Goal: Task Accomplishment & Management: Manage account settings

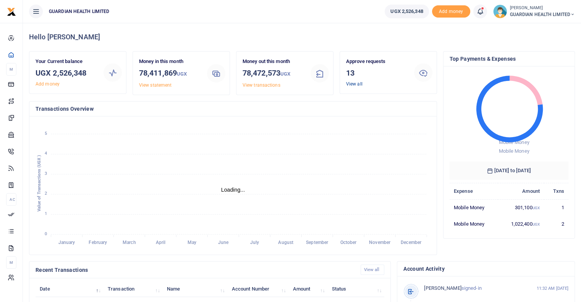
scroll to position [6, 6]
click at [353, 85] on link "View all" at bounding box center [354, 83] width 16 height 5
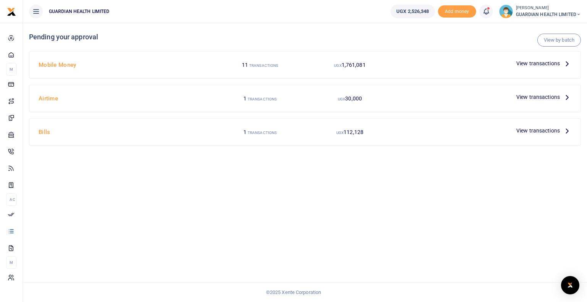
click at [552, 66] on span "View transactions" at bounding box center [538, 63] width 44 height 8
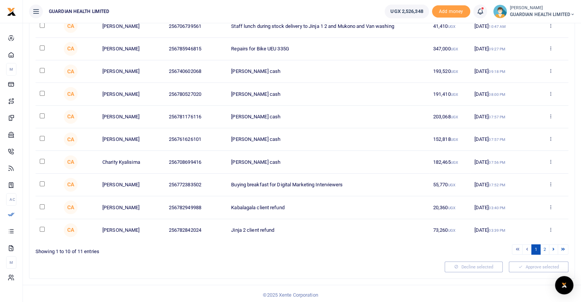
scroll to position [99, 0]
click at [544, 249] on link "2" at bounding box center [544, 249] width 9 height 10
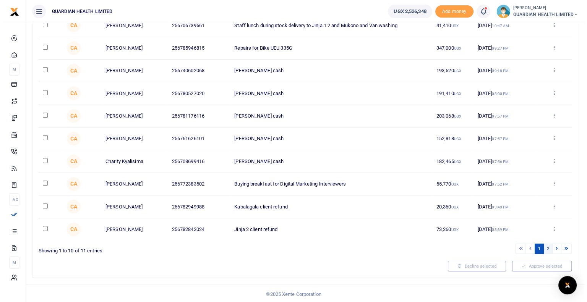
scroll to position [0, 0]
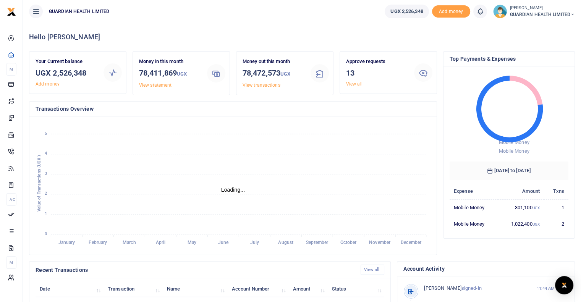
scroll to position [6, 6]
click at [356, 85] on link "View all" at bounding box center [354, 83] width 16 height 5
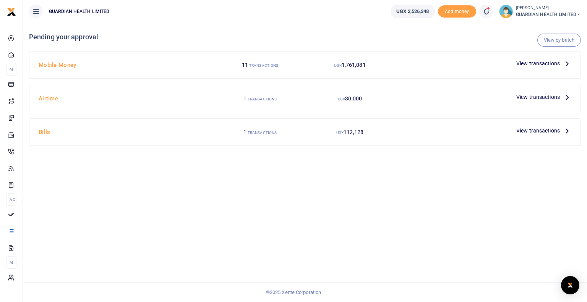
click at [556, 67] on span "View transactions" at bounding box center [538, 63] width 44 height 8
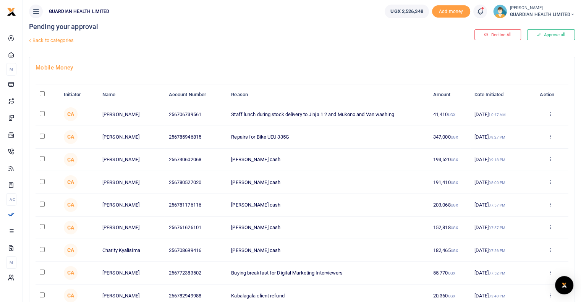
scroll to position [11, 0]
click at [42, 92] on input "\a \a : activate to sort column descending" at bounding box center [42, 93] width 5 height 5
checkbox input "true"
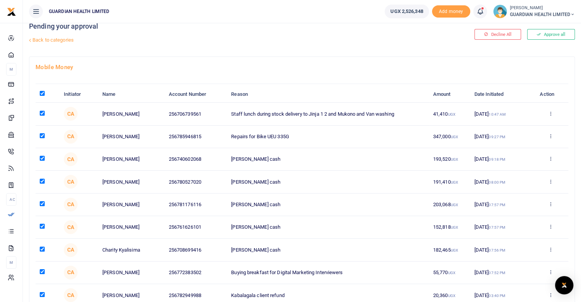
checkbox input "true"
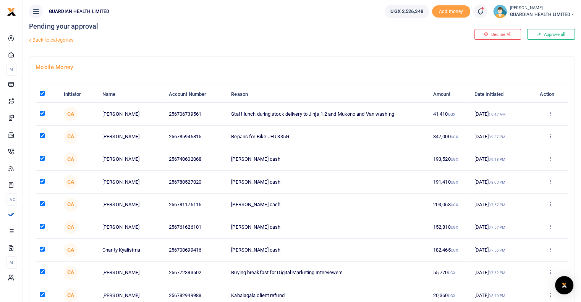
checkbox input "true"
click at [42, 136] on input "checkbox" at bounding box center [42, 135] width 5 height 5
checkbox input "false"
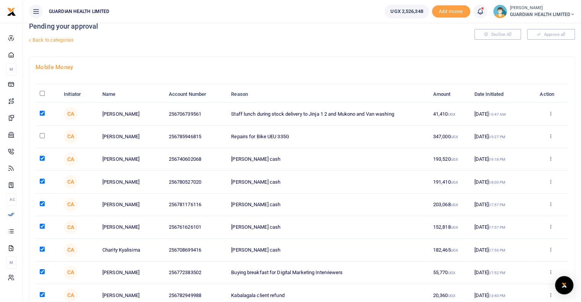
checkbox input "false"
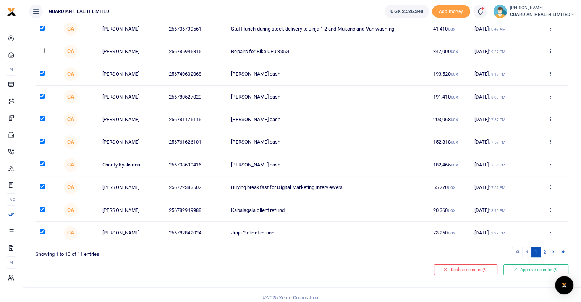
scroll to position [0, 0]
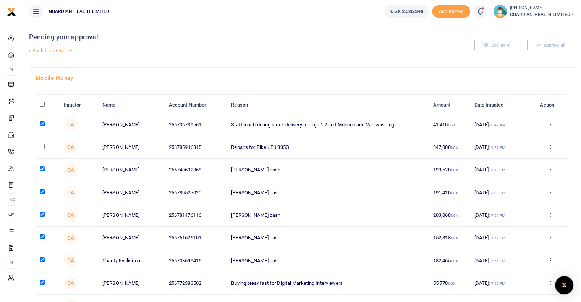
click at [67, 52] on link "Back to categories" at bounding box center [209, 50] width 364 height 13
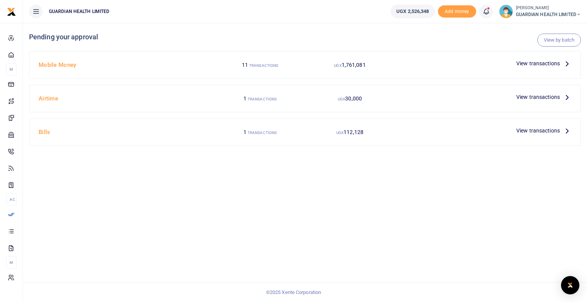
click at [567, 97] on icon at bounding box center [567, 97] width 8 height 8
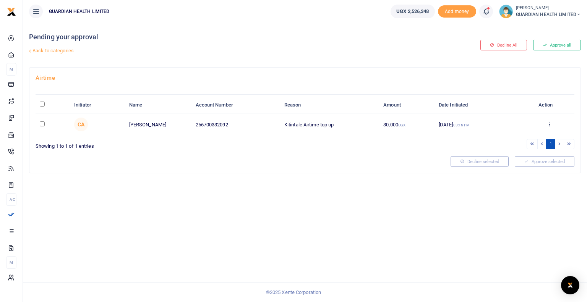
click at [42, 121] on input "checkbox" at bounding box center [42, 123] width 5 height 5
checkbox input "true"
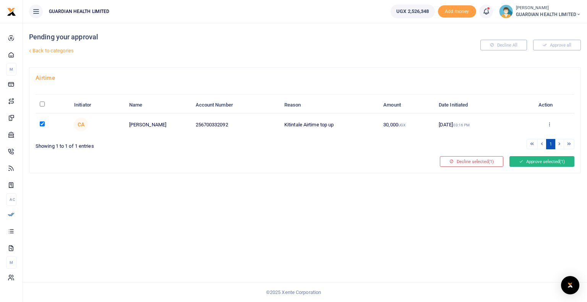
click at [555, 158] on button "Approve selected (1)" at bounding box center [541, 161] width 65 height 11
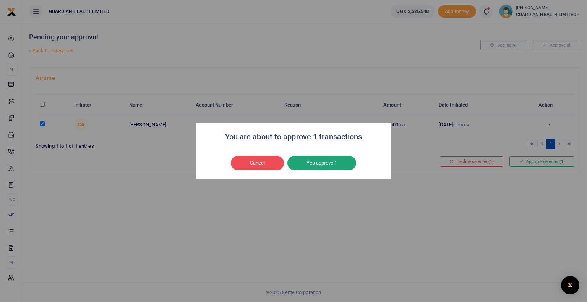
click at [309, 163] on button "Yes approve 1" at bounding box center [321, 163] width 69 height 15
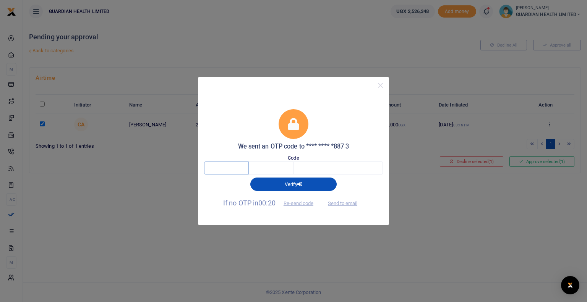
click at [222, 166] on input "text" at bounding box center [226, 168] width 45 height 13
type input "5"
type input "8"
type input "5"
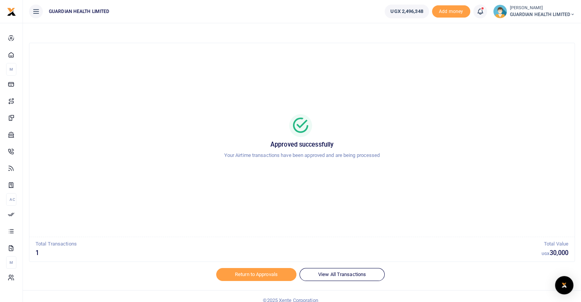
click at [478, 13] on icon at bounding box center [480, 11] width 8 height 8
click at [440, 55] on small "You have 13 awaiting for your to act on" at bounding box center [434, 57] width 76 height 5
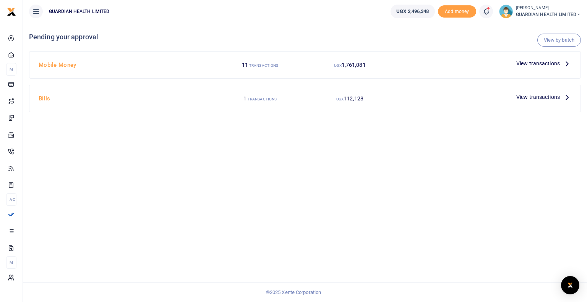
click at [567, 63] on icon at bounding box center [567, 63] width 8 height 8
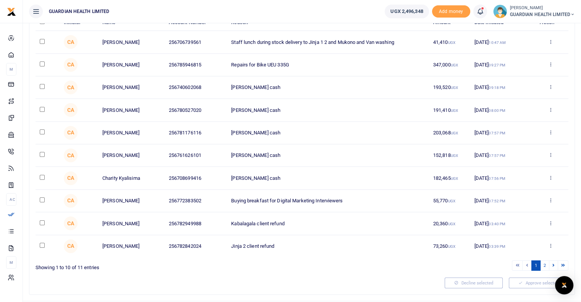
scroll to position [83, 0]
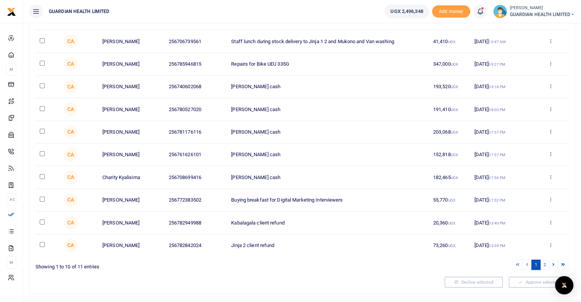
drag, startPoint x: 280, startPoint y: 131, endPoint x: 232, endPoint y: 116, distance: 50.3
click at [232, 116] on tbody "CA Joseph Kasekende 256706739561 Staff lunch during stock delivery to Jinja 1 2…" at bounding box center [302, 143] width 533 height 227
drag, startPoint x: 279, startPoint y: 177, endPoint x: 226, endPoint y: 168, distance: 53.0
click at [226, 168] on tr "CA Charity Kyalisima 256708699416 Kansanga Petty cash 182,465 UGX 22 Sep 2025 0…" at bounding box center [302, 177] width 533 height 23
click at [41, 176] on input "checkbox" at bounding box center [42, 176] width 5 height 5
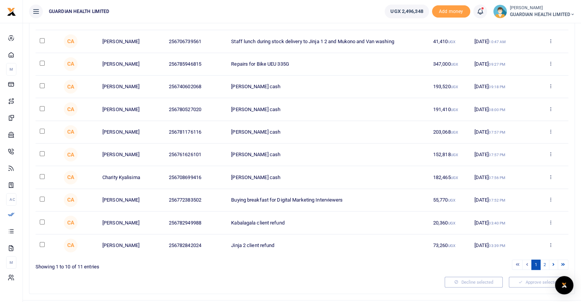
checkbox input "true"
click at [467, 282] on button "Decline selected (1)" at bounding box center [465, 282] width 63 height 11
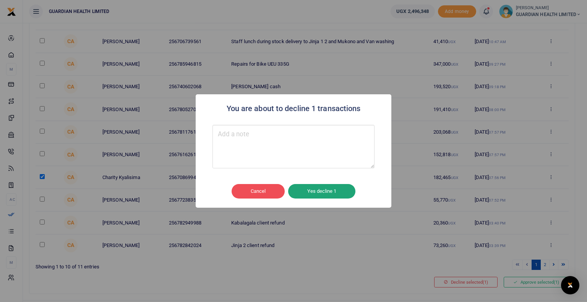
click at [314, 193] on button "Yes decline 1" at bounding box center [321, 191] width 67 height 15
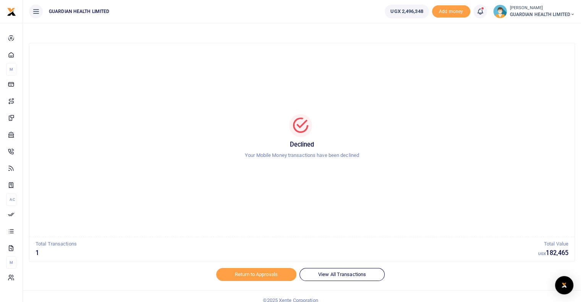
click at [481, 11] on icon at bounding box center [480, 11] width 8 height 8
click at [423, 55] on small "You have 12 awaiting for your to act on" at bounding box center [434, 57] width 76 height 5
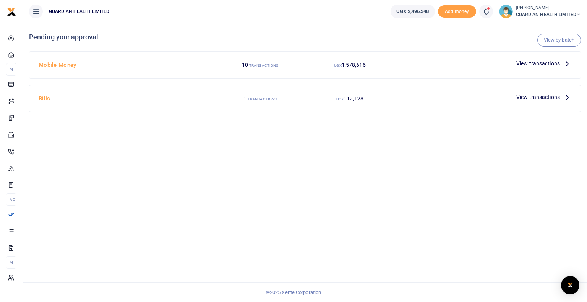
click at [567, 96] on icon at bounding box center [567, 97] width 8 height 8
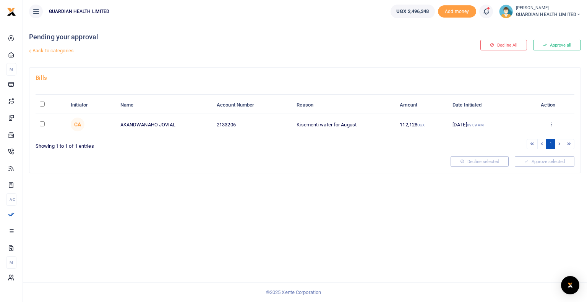
click at [43, 125] on input "checkbox" at bounding box center [42, 123] width 5 height 5
checkbox input "true"
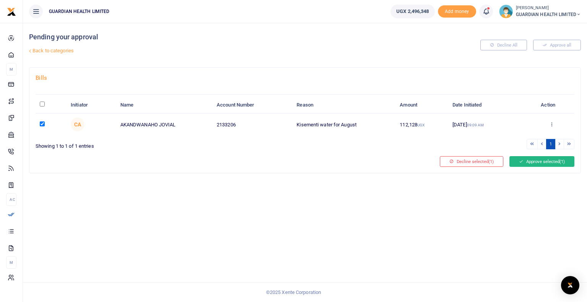
click at [531, 156] on button "Approve selected (1)" at bounding box center [541, 161] width 65 height 11
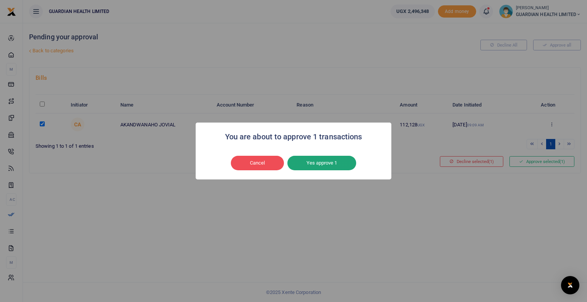
click at [332, 162] on button "Yes approve 1" at bounding box center [321, 163] width 69 height 15
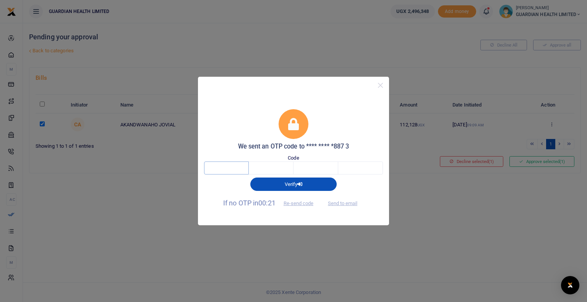
click at [234, 164] on input "text" at bounding box center [226, 168] width 45 height 13
type input "1"
type input "9"
type input "1"
type input "0"
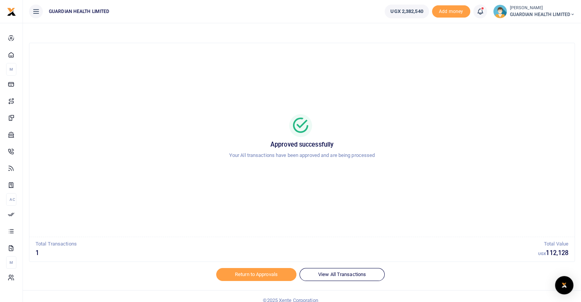
click at [480, 11] on icon at bounding box center [480, 11] width 8 height 8
click at [427, 49] on h6 "Transactions to act upon" at bounding box center [438, 50] width 85 height 6
